Goal: Task Accomplishment & Management: Complete application form

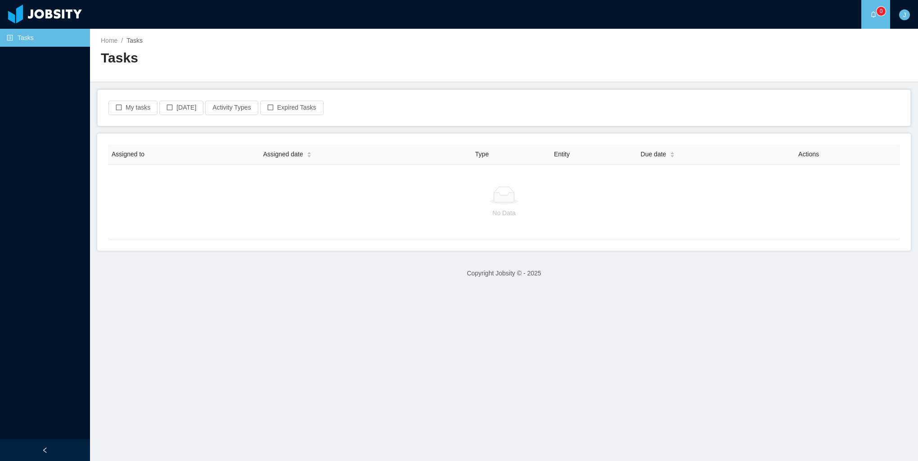
click at [38, 39] on link "Tasks" at bounding box center [45, 38] width 76 height 18
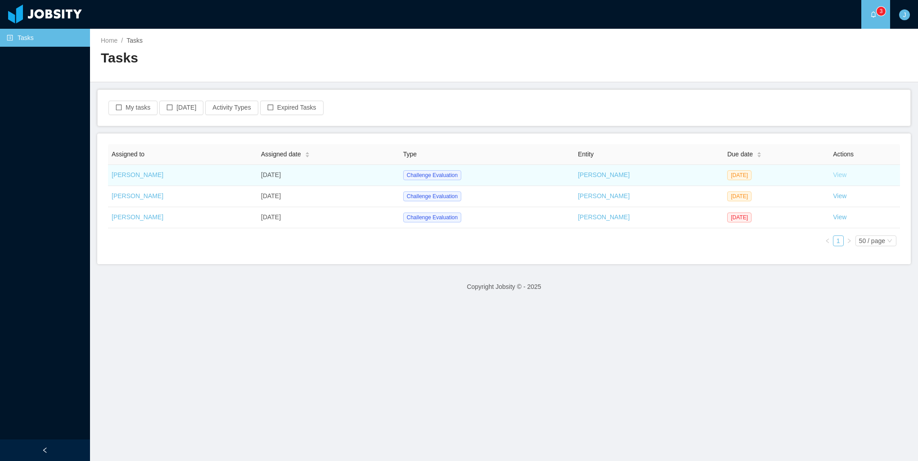
click at [833, 176] on link "View" at bounding box center [839, 174] width 13 height 7
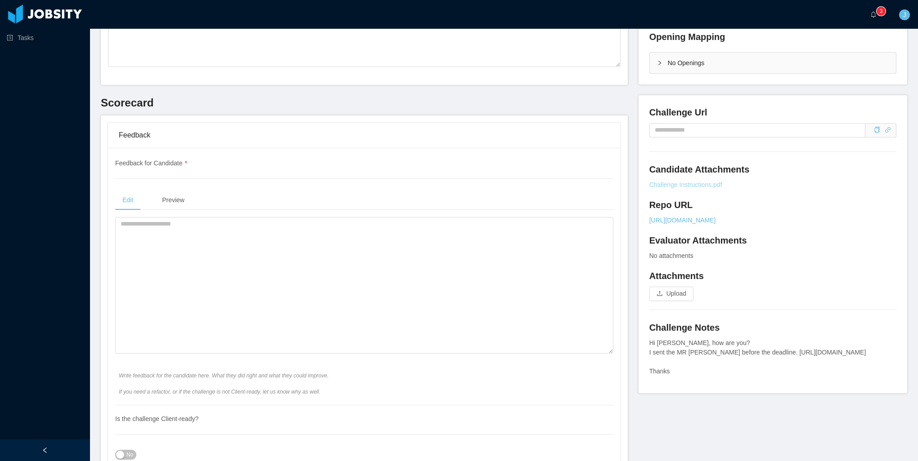
scroll to position [225, 0]
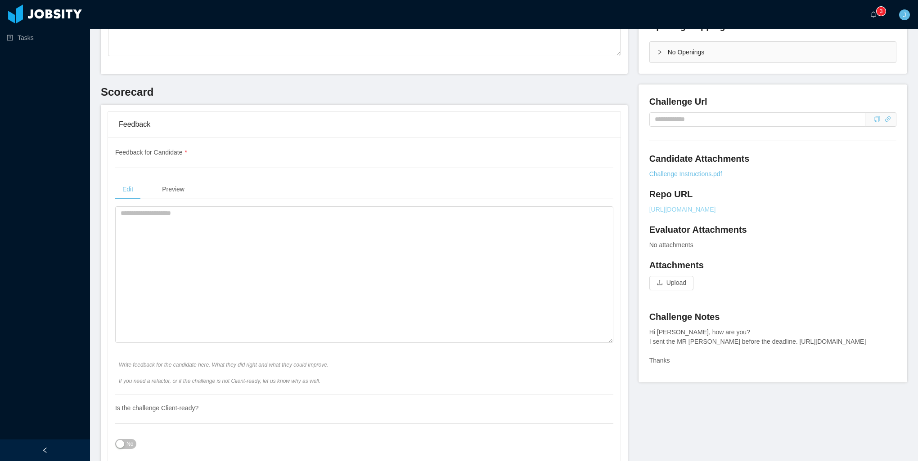
drag, startPoint x: 855, startPoint y: 208, endPoint x: 861, endPoint y: 211, distance: 6.5
click at [855, 208] on link "[URL][DOMAIN_NAME]" at bounding box center [772, 209] width 247 height 9
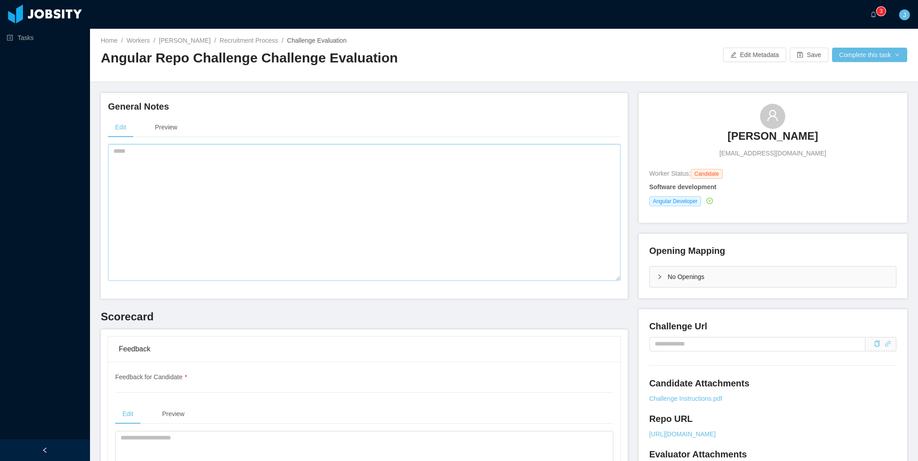
click at [248, 184] on textarea at bounding box center [364, 212] width 512 height 137
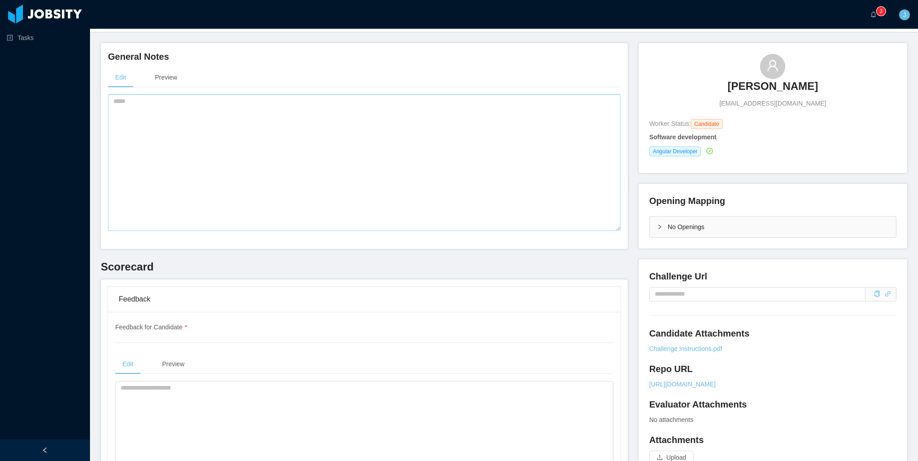
scroll to position [270, 0]
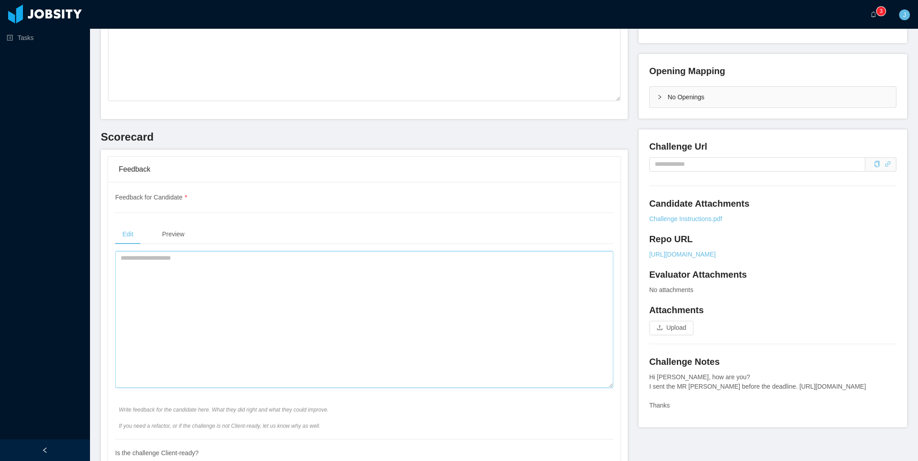
click at [145, 278] on textarea at bounding box center [364, 319] width 498 height 137
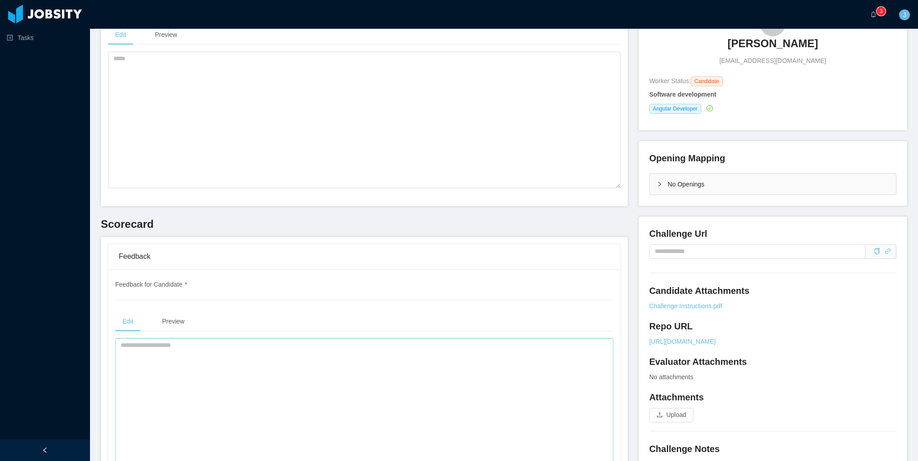
scroll to position [45, 0]
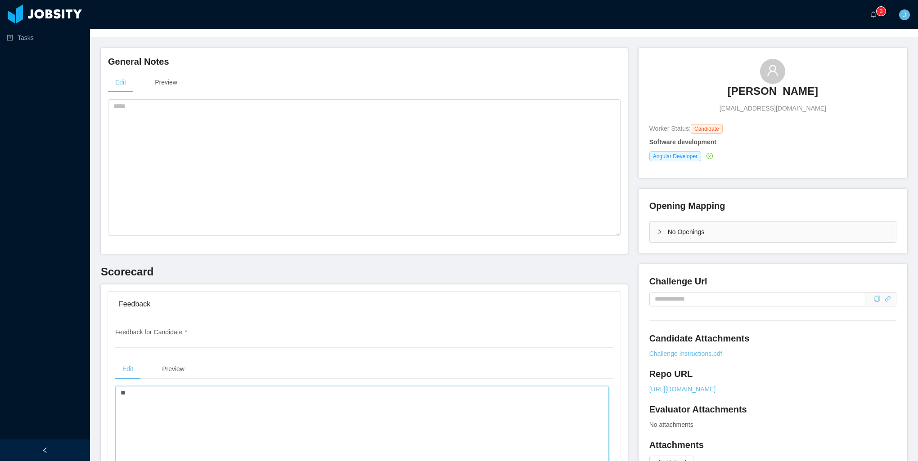
type textarea "*"
click at [379, 177] on textarea at bounding box center [364, 167] width 512 height 137
paste textarea "**********"
click at [216, 107] on textarea "**********" at bounding box center [362, 167] width 508 height 137
click at [454, 109] on textarea "**********" at bounding box center [362, 167] width 508 height 137
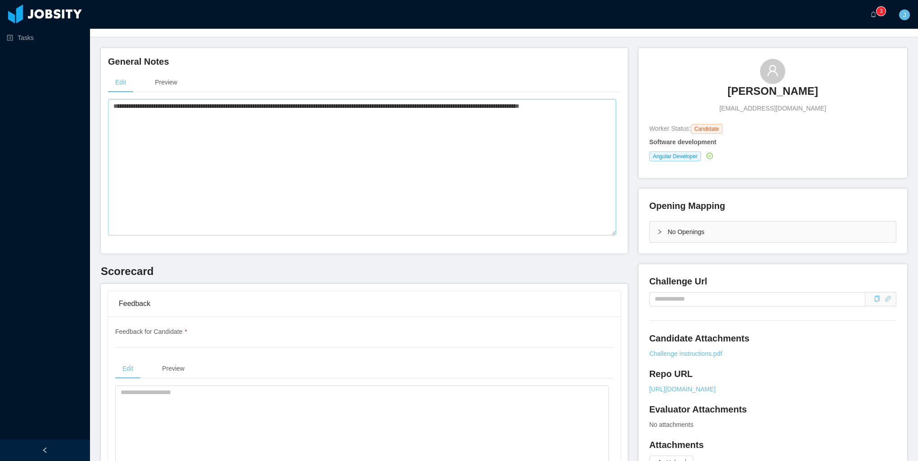
type textarea "**********"
click at [257, 192] on textarea "**********" at bounding box center [362, 167] width 508 height 137
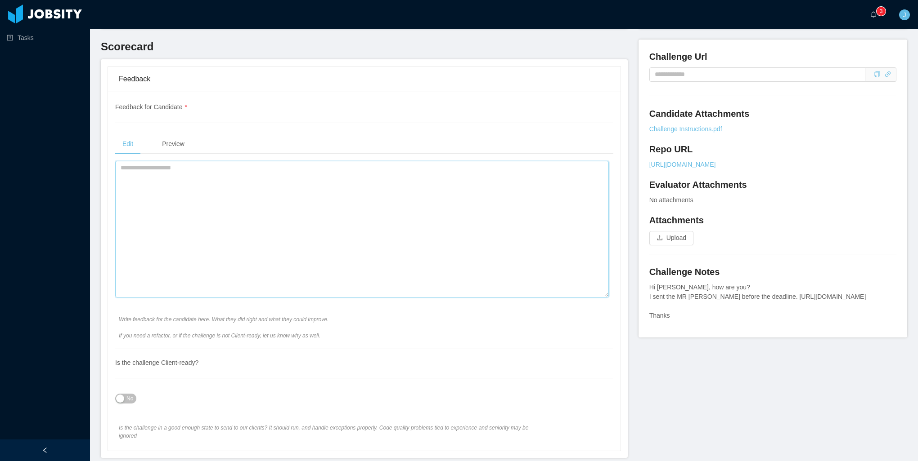
click at [220, 224] on textarea at bounding box center [361, 229] width 493 height 137
paste textarea "**********"
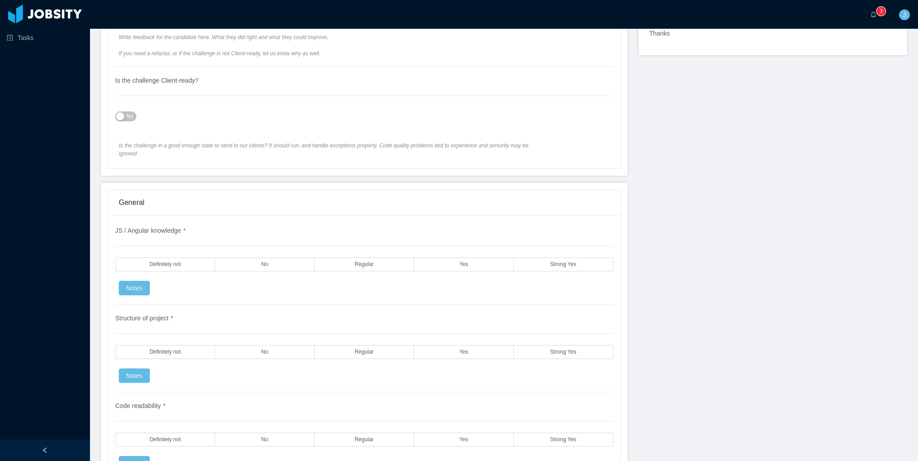
scroll to position [720, 0]
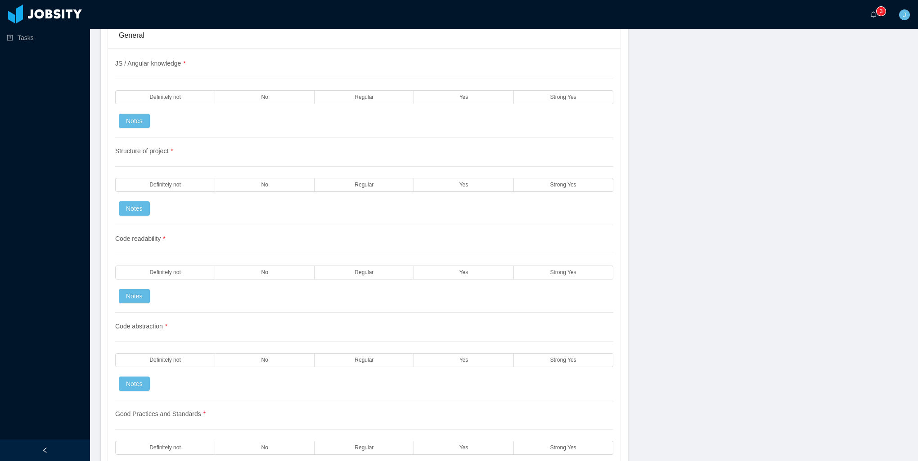
type textarea "**********"
click at [443, 90] on label "Yes" at bounding box center [463, 97] width 99 height 14
drag, startPoint x: 443, startPoint y: 180, endPoint x: 449, endPoint y: 181, distance: 5.5
click at [444, 180] on label "Yes" at bounding box center [463, 185] width 99 height 14
click at [457, 268] on label "Yes" at bounding box center [463, 273] width 99 height 14
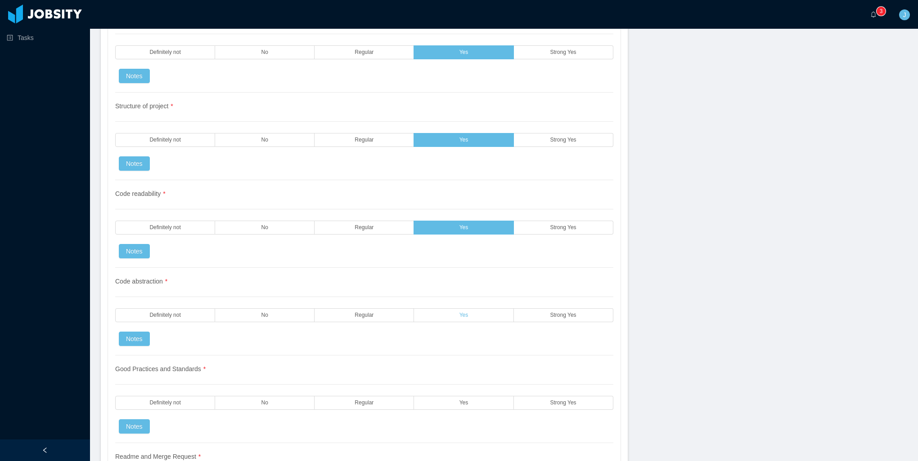
click at [450, 309] on label "Yes" at bounding box center [463, 316] width 99 height 14
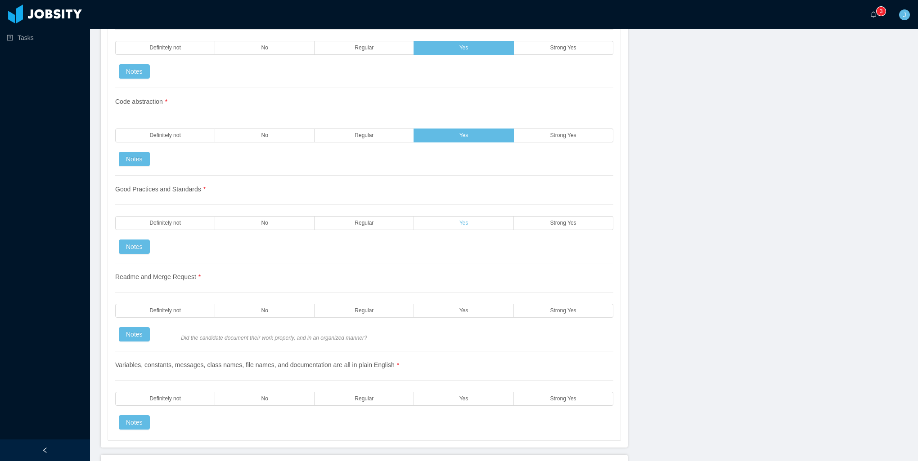
click at [453, 219] on label "Yes" at bounding box center [463, 223] width 99 height 14
click at [455, 304] on label "Yes" at bounding box center [463, 311] width 99 height 14
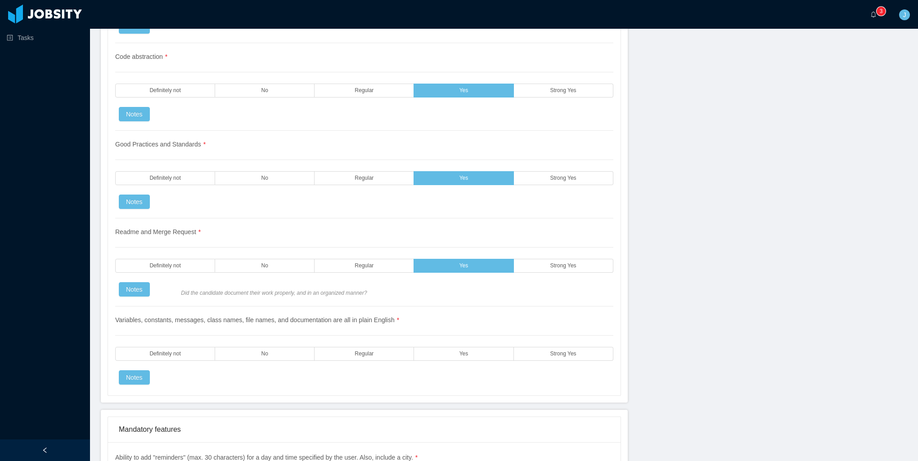
click at [459, 335] on div "Variables, constants, messages, class names, file names, and documentation are …" at bounding box center [364, 346] width 498 height 78
click at [459, 351] on span "Yes" at bounding box center [463, 354] width 9 height 6
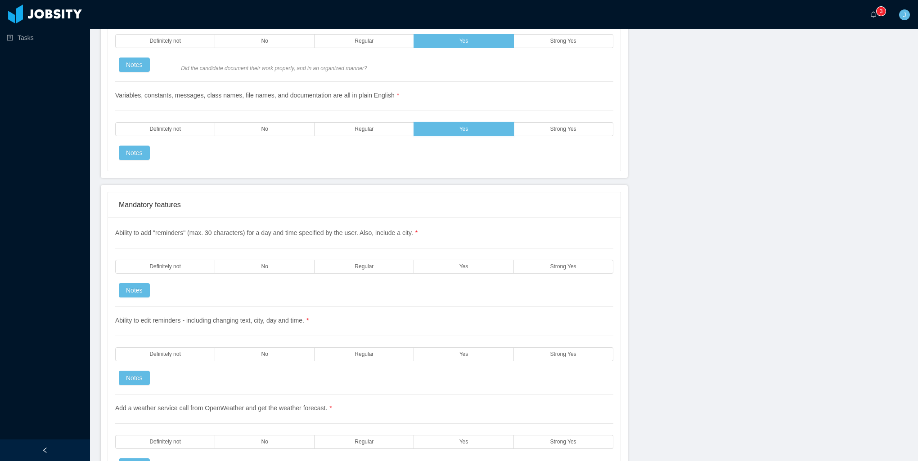
scroll to position [1349, 0]
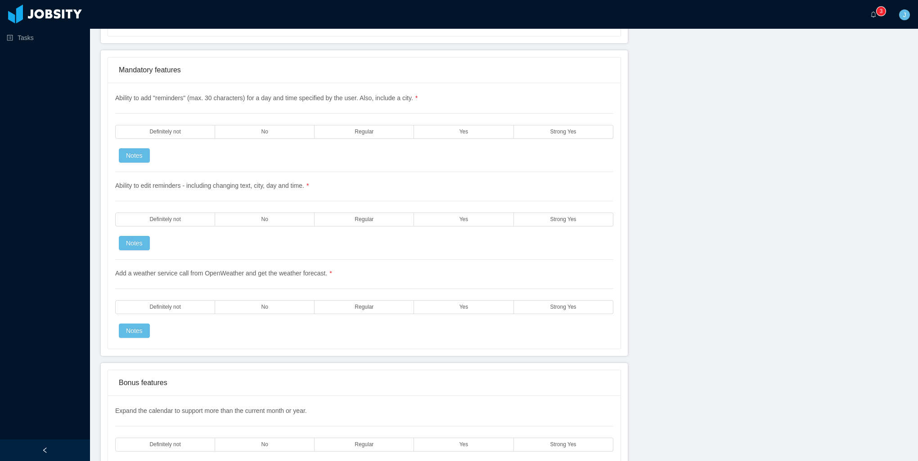
click at [458, 126] on label "Yes" at bounding box center [463, 132] width 99 height 14
click at [459, 217] on span "Yes" at bounding box center [463, 220] width 9 height 6
click at [457, 273] on div "Add a weather service call from OpenWeather and get the weather forecast. * Def…" at bounding box center [364, 299] width 498 height 78
click at [459, 289] on div "Add a weather service call from OpenWeather and get the weather forecast. * Def…" at bounding box center [364, 299] width 498 height 78
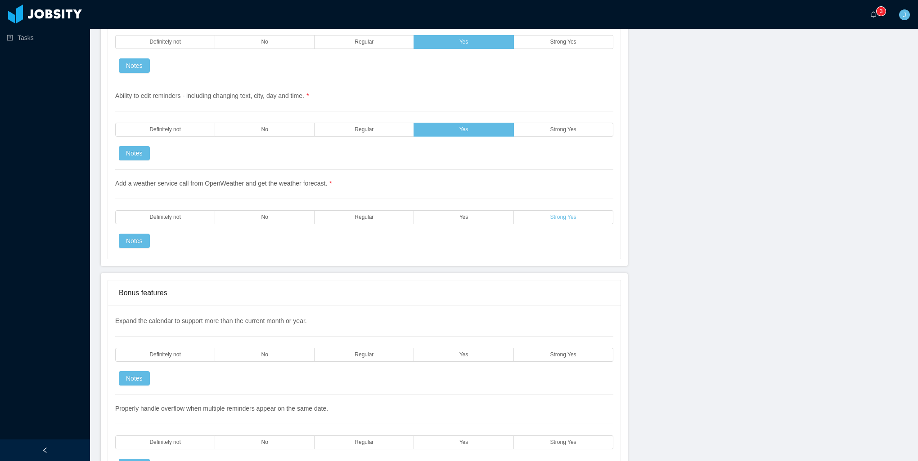
click at [534, 210] on label "Strong Yes" at bounding box center [563, 217] width 99 height 14
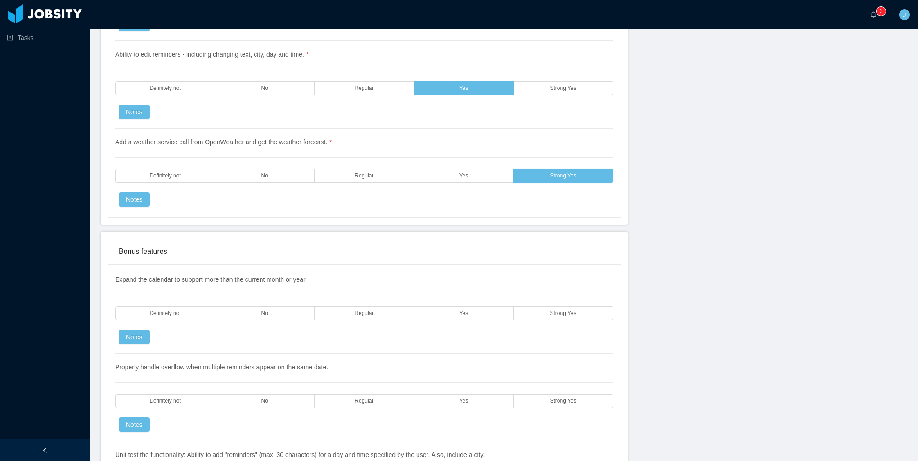
scroll to position [1574, 0]
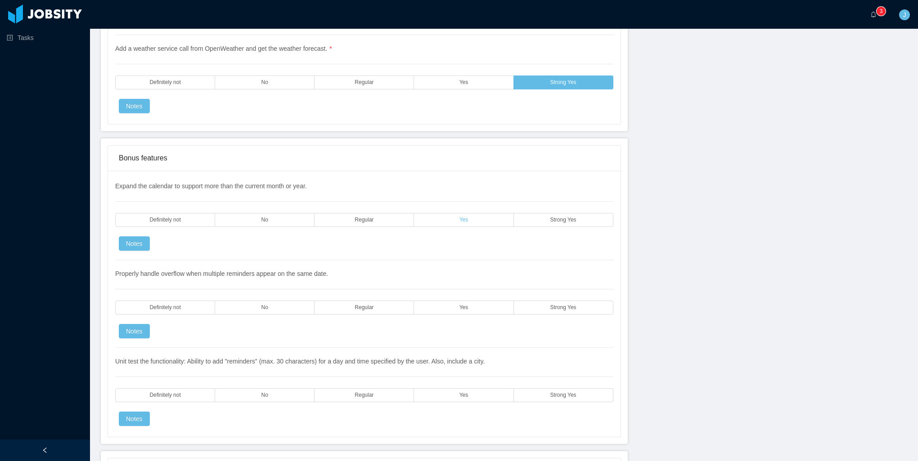
click at [454, 213] on label "Yes" at bounding box center [463, 220] width 99 height 14
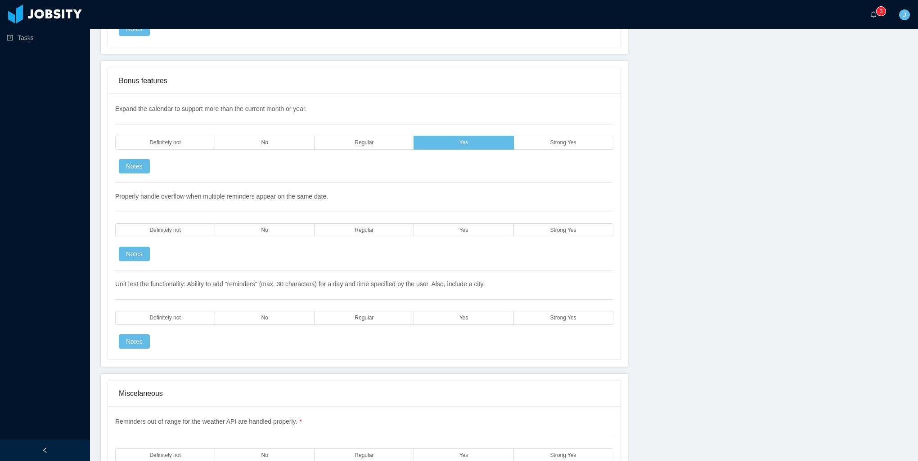
scroll to position [1664, 0]
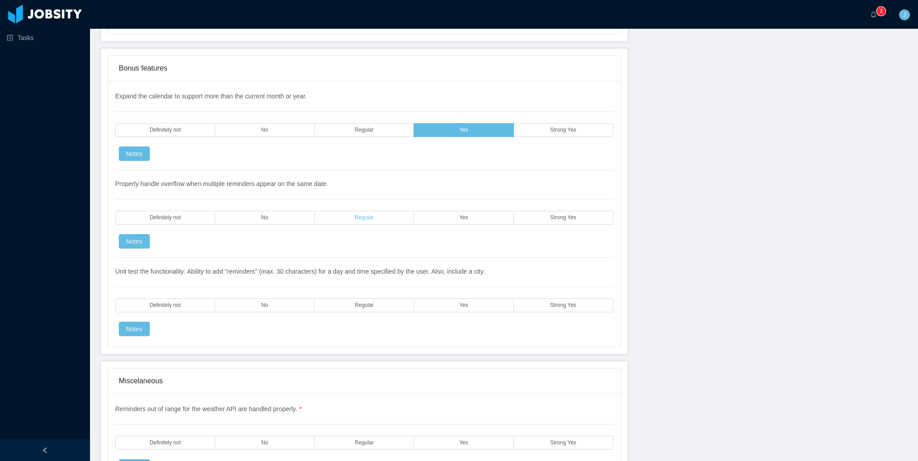
click at [376, 211] on label "Regular" at bounding box center [363, 218] width 99 height 14
click at [380, 299] on label "Regular" at bounding box center [363, 306] width 99 height 14
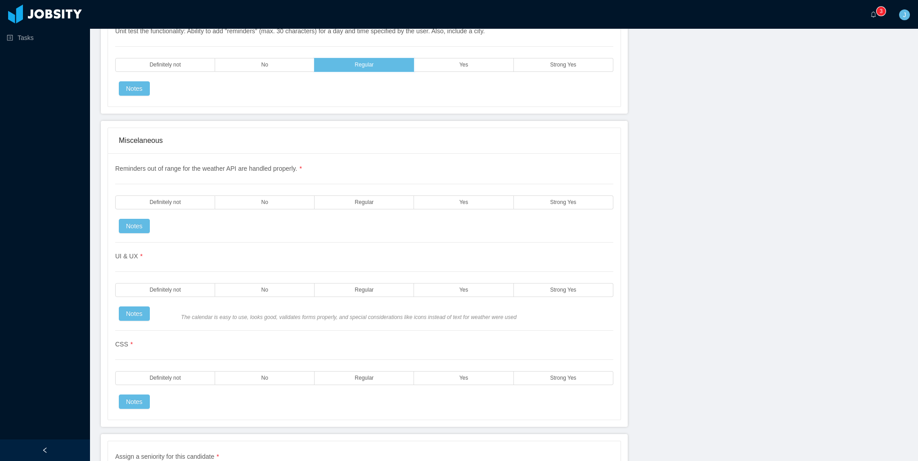
scroll to position [1934, 0]
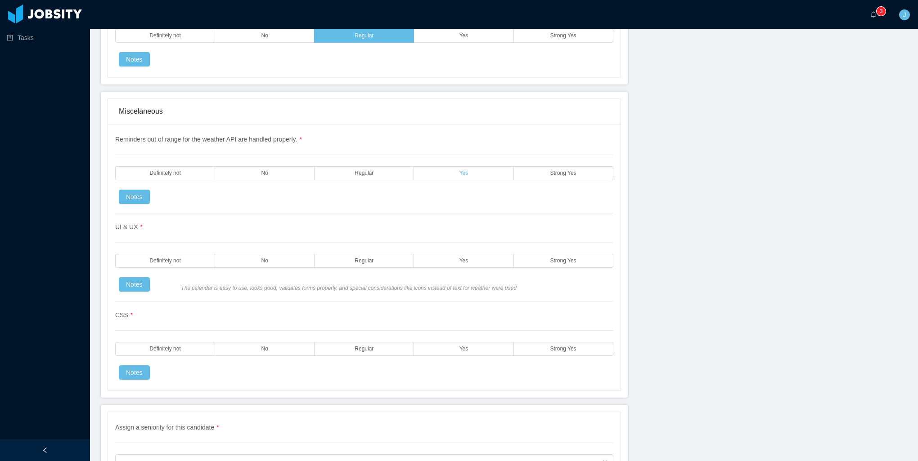
click at [451, 166] on label "Yes" at bounding box center [463, 173] width 99 height 14
click at [464, 254] on label "Yes" at bounding box center [463, 261] width 99 height 14
click at [458, 342] on label "Yes" at bounding box center [463, 349] width 99 height 14
click at [468, 254] on label "Yes" at bounding box center [463, 261] width 99 height 14
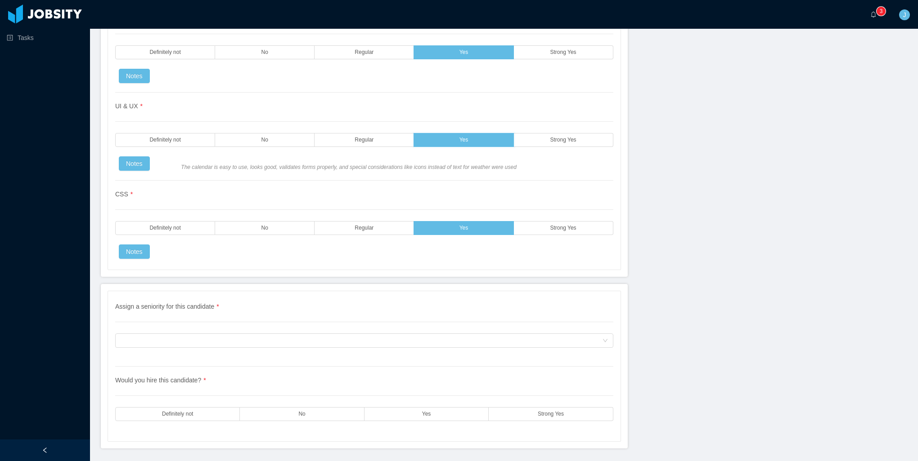
scroll to position [2070, 0]
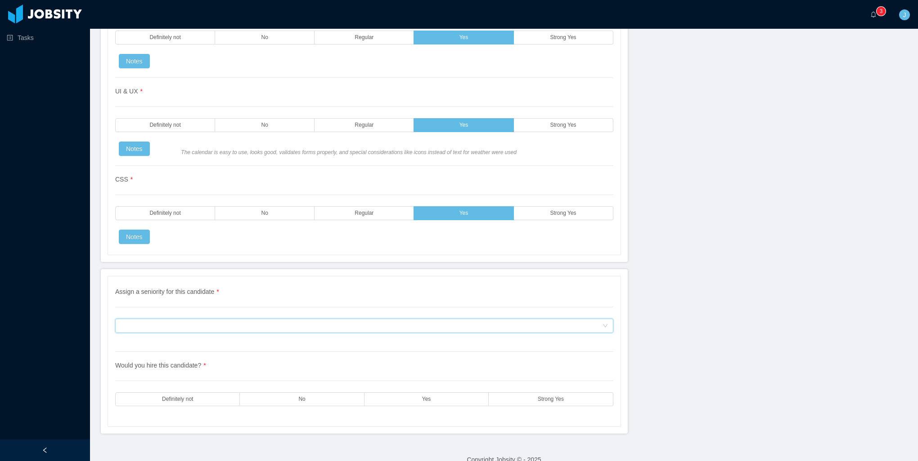
click at [207, 319] on div "Assign a seniority for this candidate" at bounding box center [361, 325] width 481 height 13
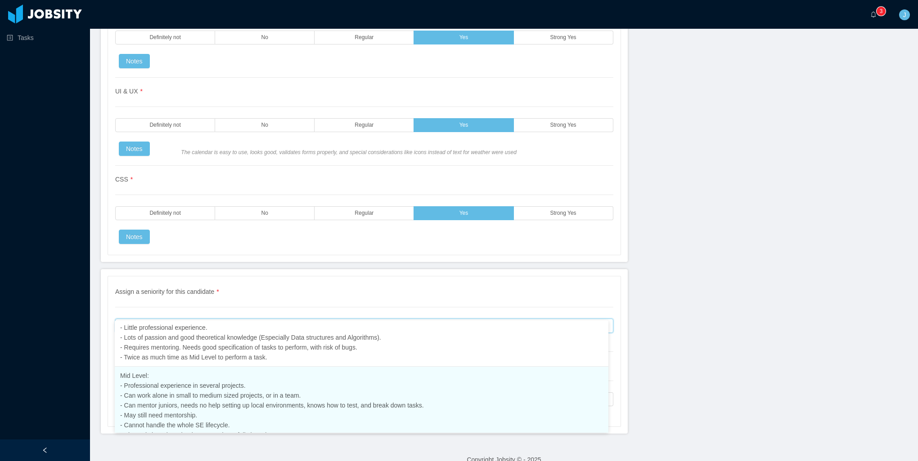
scroll to position [101, 0]
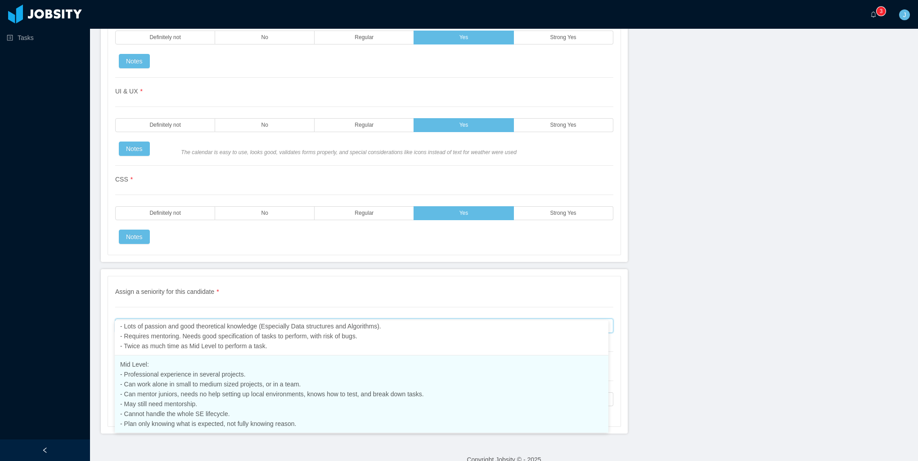
click at [164, 388] on span "Mid Level: - Professional experience in several projects. - Can work alone in s…" at bounding box center [272, 394] width 304 height 67
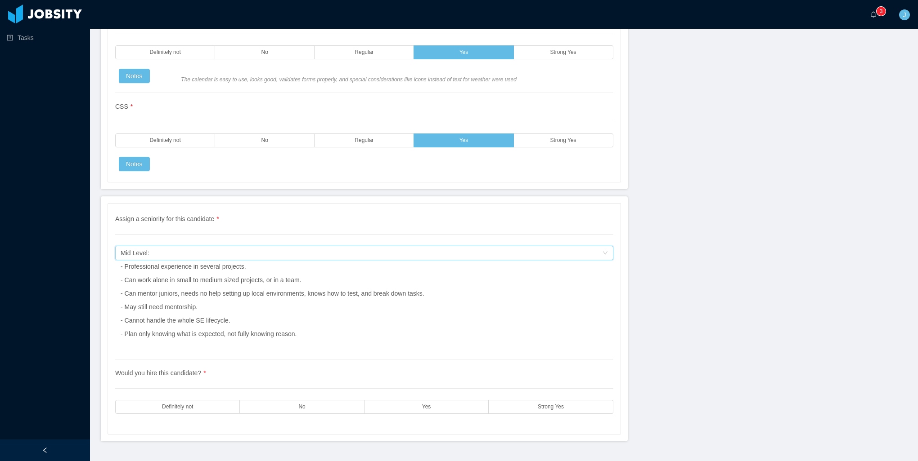
scroll to position [2150, 0]
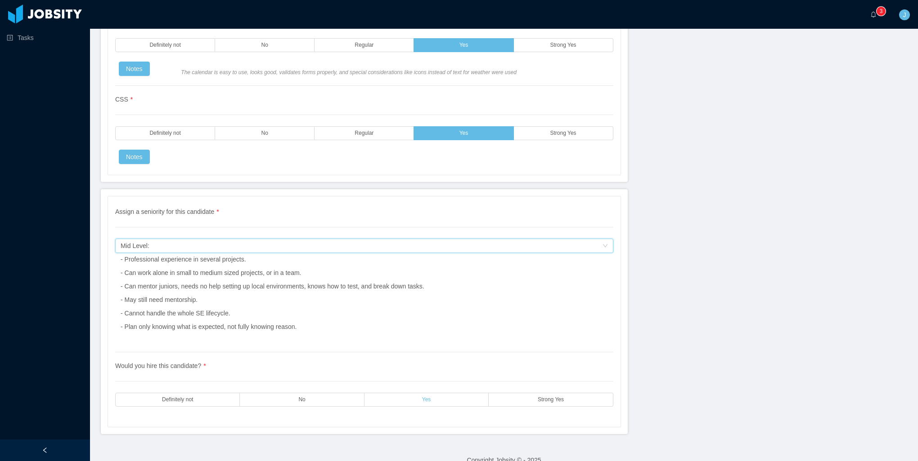
click at [372, 393] on label "Yes" at bounding box center [426, 400] width 124 height 14
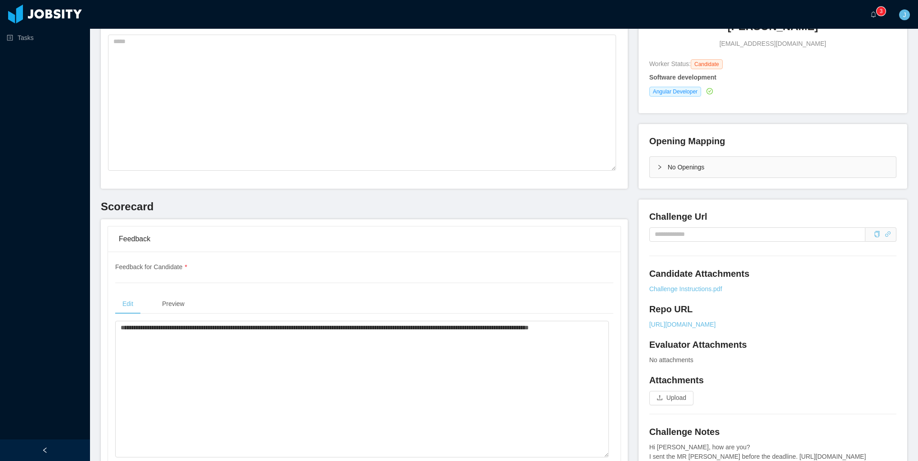
scroll to position [0, 0]
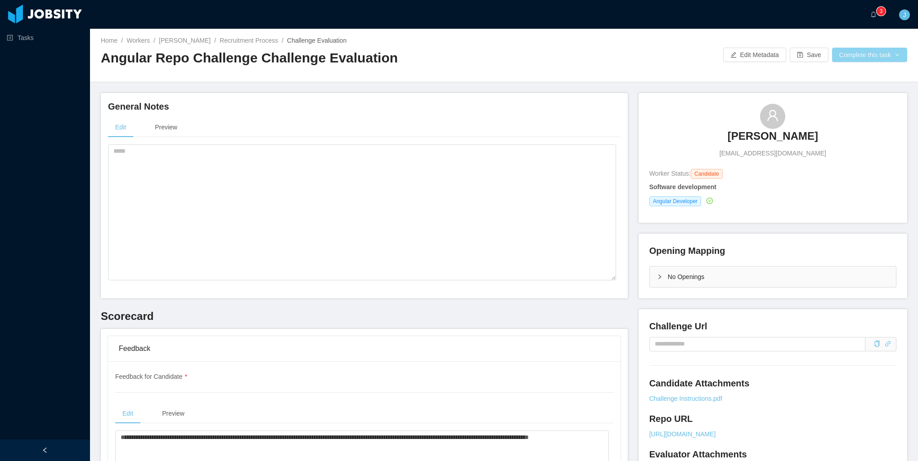
click at [837, 61] on button "Complete this task" at bounding box center [869, 55] width 75 height 14
click at [835, 78] on button "Save Evaluation" at bounding box center [863, 75] width 70 height 14
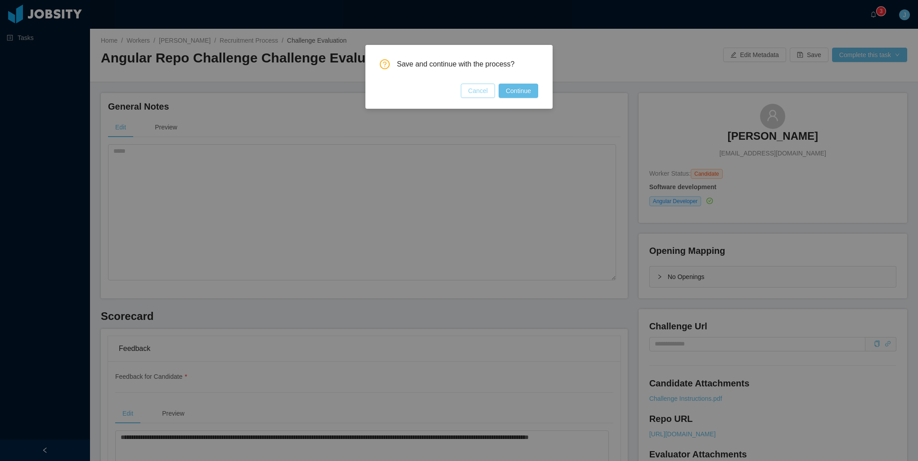
click at [484, 93] on button "Cancel" at bounding box center [478, 91] width 34 height 14
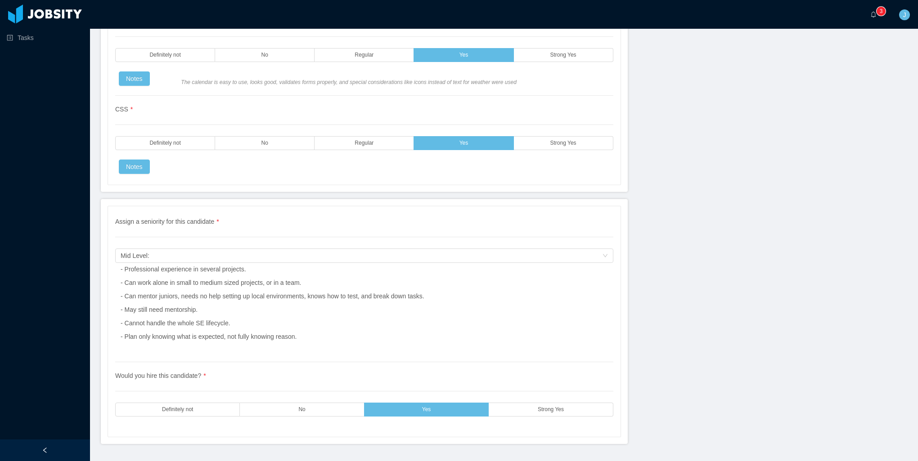
scroll to position [2150, 0]
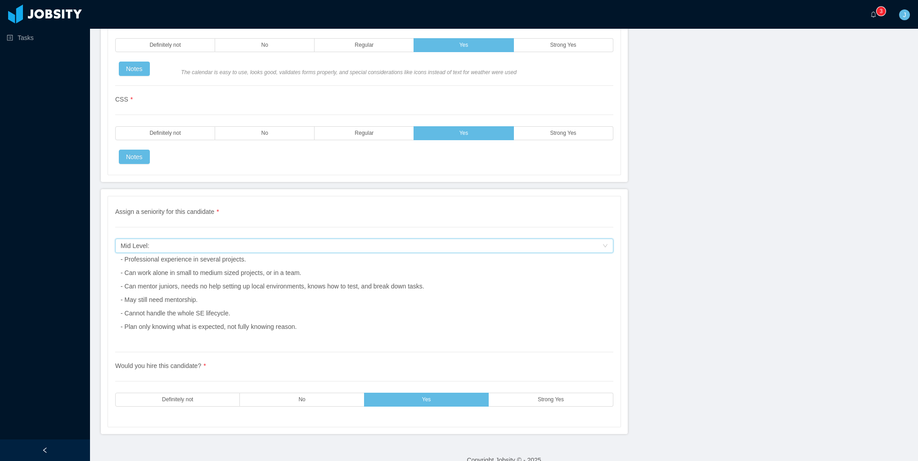
click at [282, 239] on div "Mid Level: - Professional experience in several projects. - Can work alone in s…" at bounding box center [273, 286] width 304 height 94
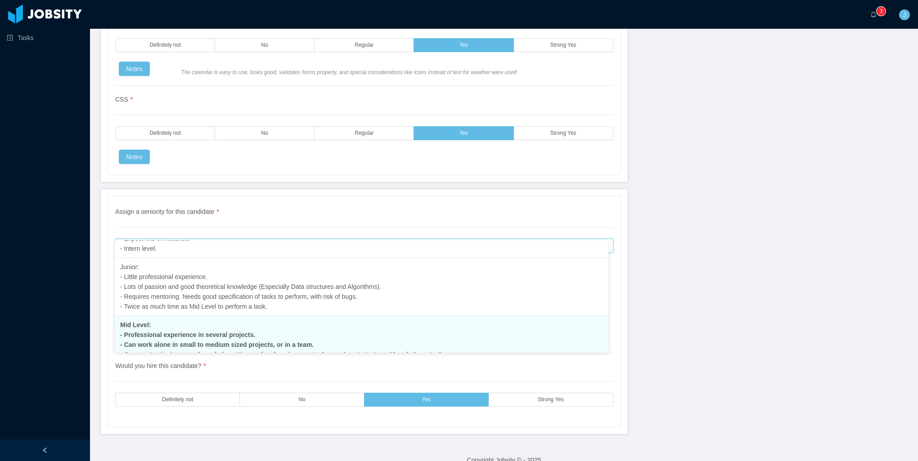
scroll to position [56, 0]
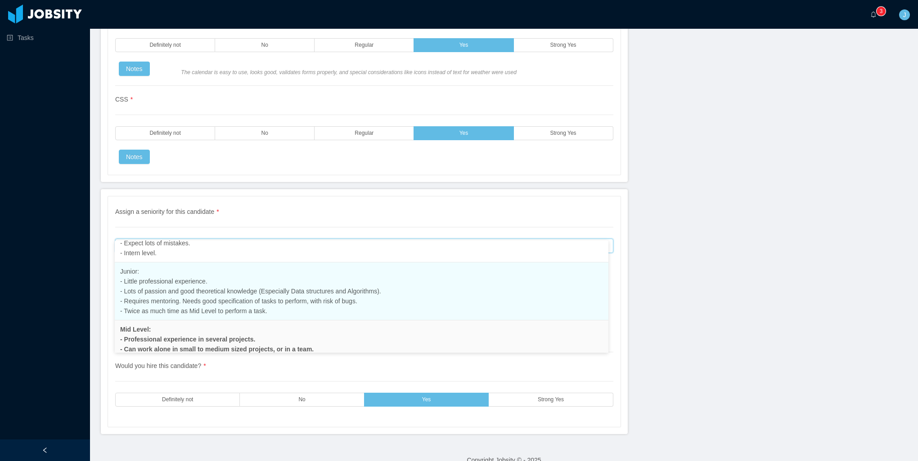
click at [195, 298] on span "Junior: - Little professional experience. - Lots of passion and good theoretica…" at bounding box center [250, 291] width 261 height 47
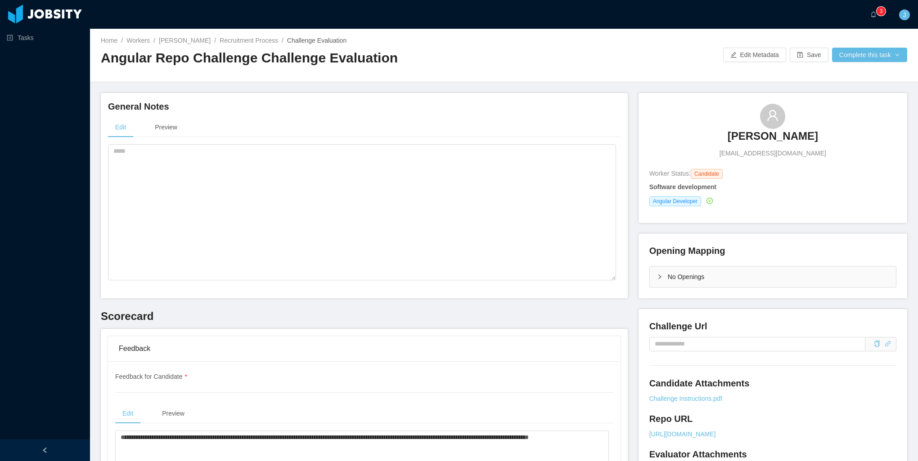
scroll to position [0, 0]
drag, startPoint x: 860, startPoint y: 55, endPoint x: 832, endPoint y: 85, distance: 40.7
click at [860, 55] on button "Complete this task" at bounding box center [869, 55] width 75 height 14
click at [844, 76] on button "Save Evaluation" at bounding box center [863, 75] width 70 height 14
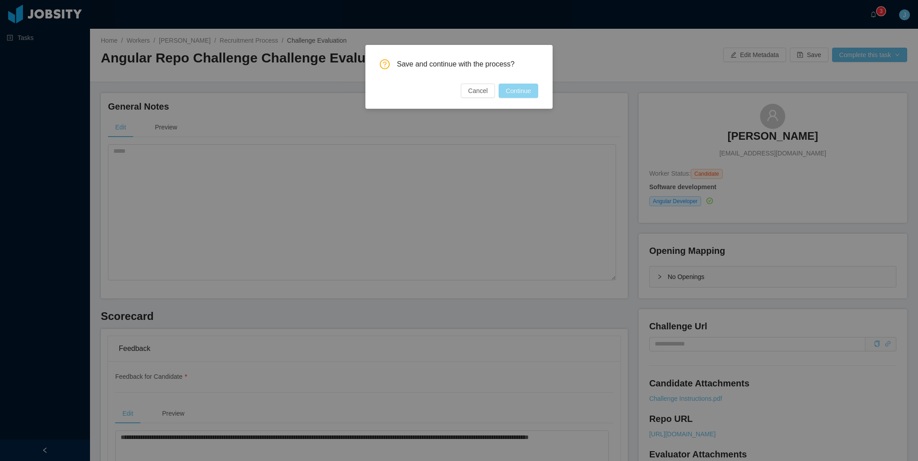
click at [529, 92] on button "Continue" at bounding box center [518, 91] width 40 height 14
click at [110, 394] on div "Save and continue with the process? Cancel Continue" at bounding box center [459, 230] width 918 height 461
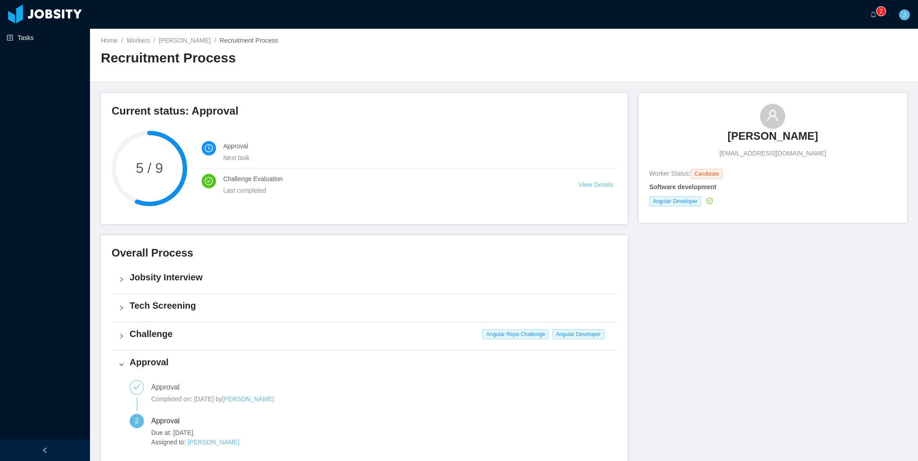
click at [39, 40] on link "Tasks" at bounding box center [45, 38] width 76 height 18
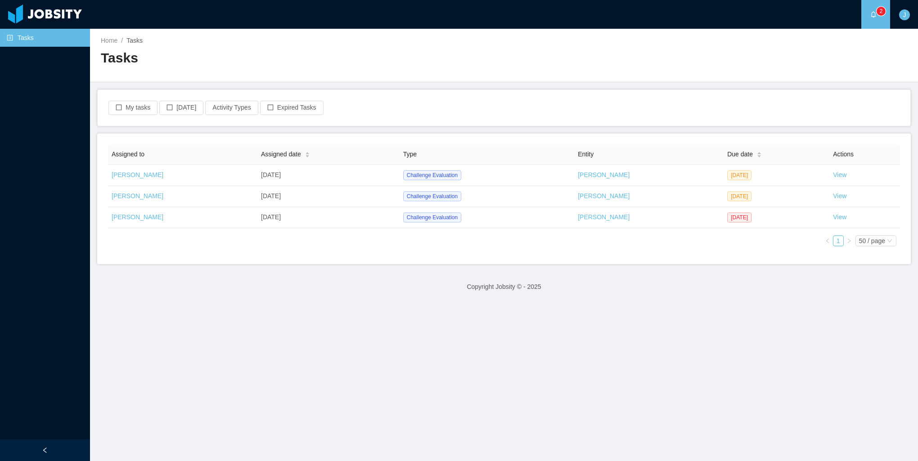
drag, startPoint x: 255, startPoint y: 258, endPoint x: 272, endPoint y: 251, distance: 18.4
click at [255, 258] on div "Assigned to Assigned date Type Entity Due date Actions [PERSON_NAME] [DATE] Cha…" at bounding box center [503, 199] width 813 height 131
click at [142, 278] on footer "Copyright Jobsity © - 2025" at bounding box center [504, 287] width 828 height 31
